Goal: Transaction & Acquisition: Subscribe to service/newsletter

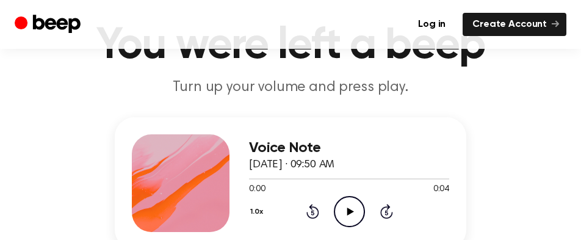
scroll to position [122, 0]
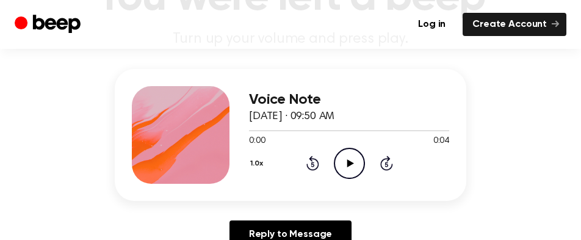
click at [346, 162] on icon "Play Audio" at bounding box center [349, 163] width 31 height 31
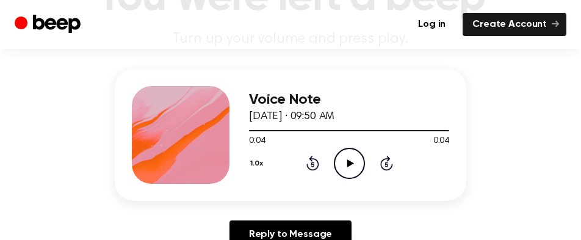
click at [350, 164] on icon at bounding box center [350, 163] width 7 height 8
click at [353, 169] on icon "Play Audio" at bounding box center [349, 163] width 31 height 31
click at [352, 159] on icon "Play Audio" at bounding box center [349, 163] width 31 height 31
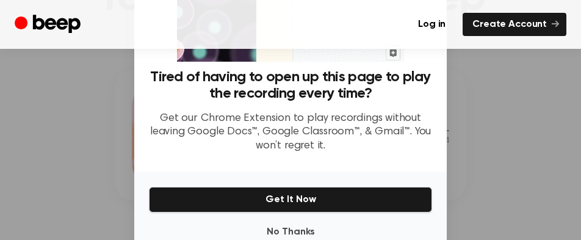
scroll to position [182, 0]
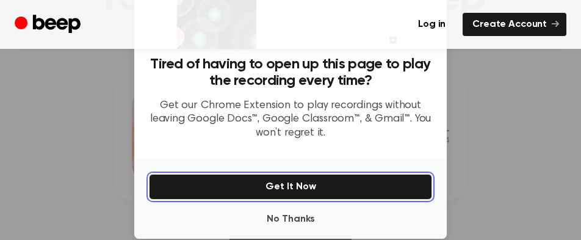
click at [295, 182] on button "Get It Now" at bounding box center [290, 187] width 283 height 26
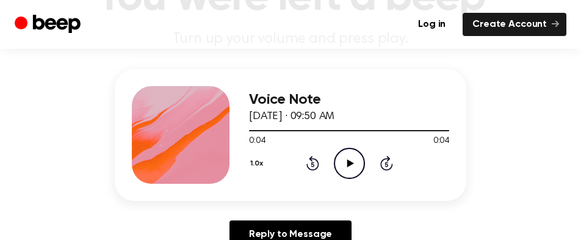
click at [344, 155] on icon "Play Audio" at bounding box center [349, 163] width 31 height 31
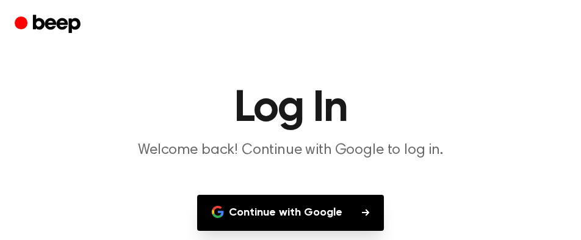
scroll to position [61, 0]
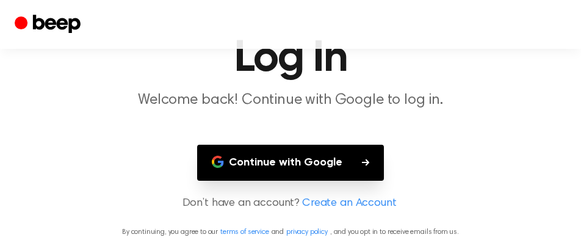
click at [261, 165] on button "Continue with Google" at bounding box center [290, 163] width 187 height 36
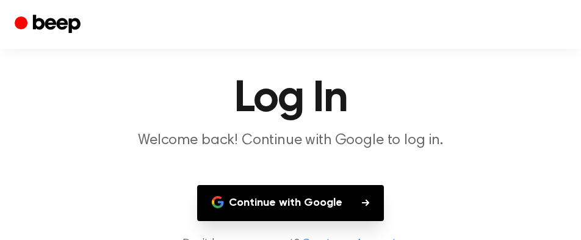
scroll to position [0, 0]
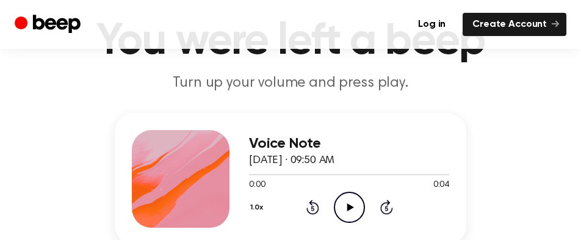
scroll to position [122, 0]
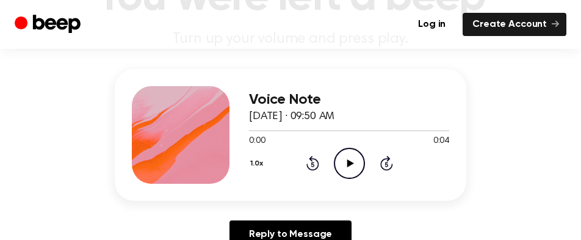
click at [345, 161] on icon "Play Audio" at bounding box center [349, 163] width 31 height 31
